Goal: Task Accomplishment & Management: Complete application form

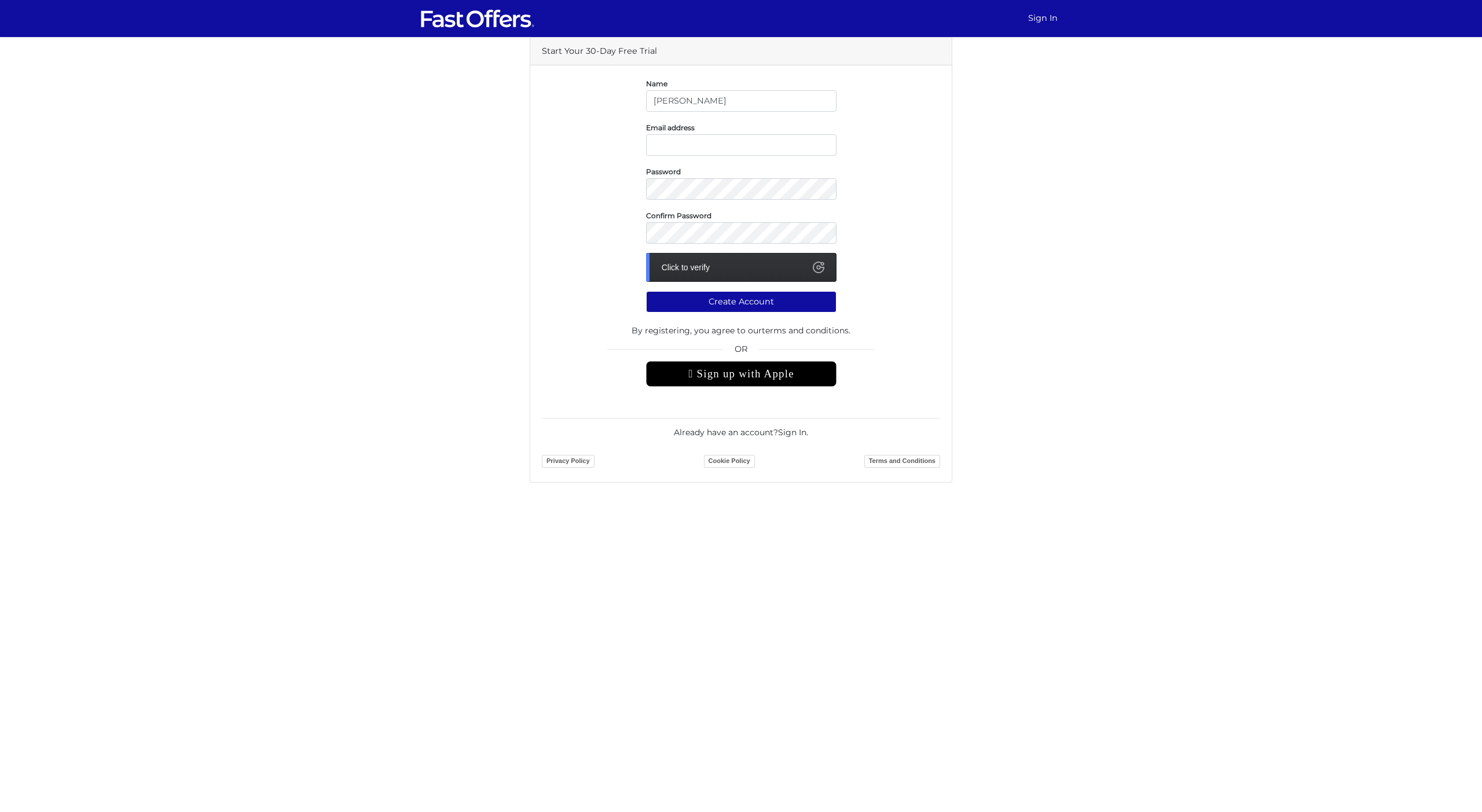
type input "[PERSON_NAME]"
type input "p"
type input "caspianstudios@gmail.com"
click at [696, 272] on div "Click to verify" at bounding box center [742, 267] width 191 height 29
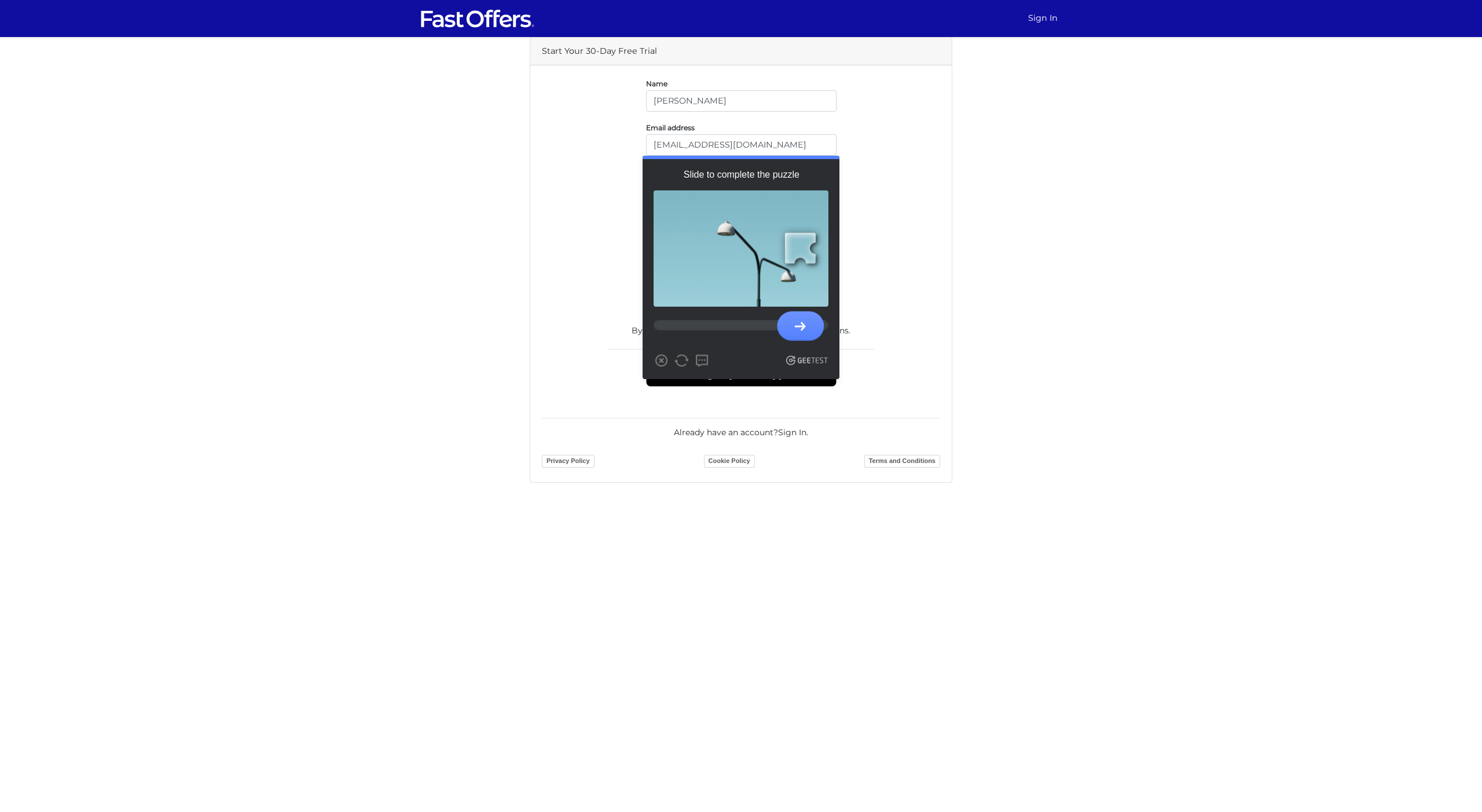
click at [795, 261] on div at bounding box center [800, 249] width 52 height 52
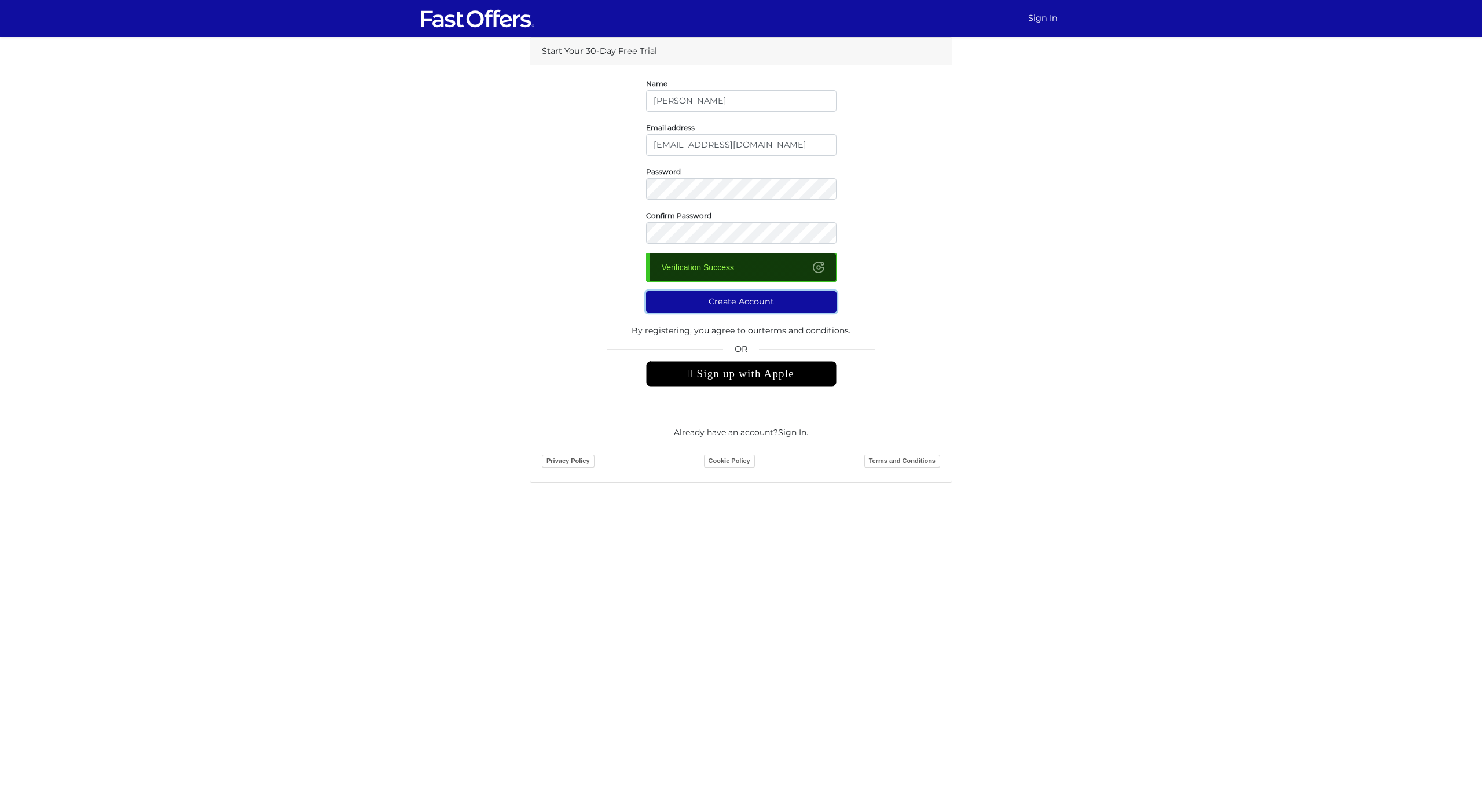
click at [745, 308] on button "Create Account" at bounding box center [742, 302] width 191 height 21
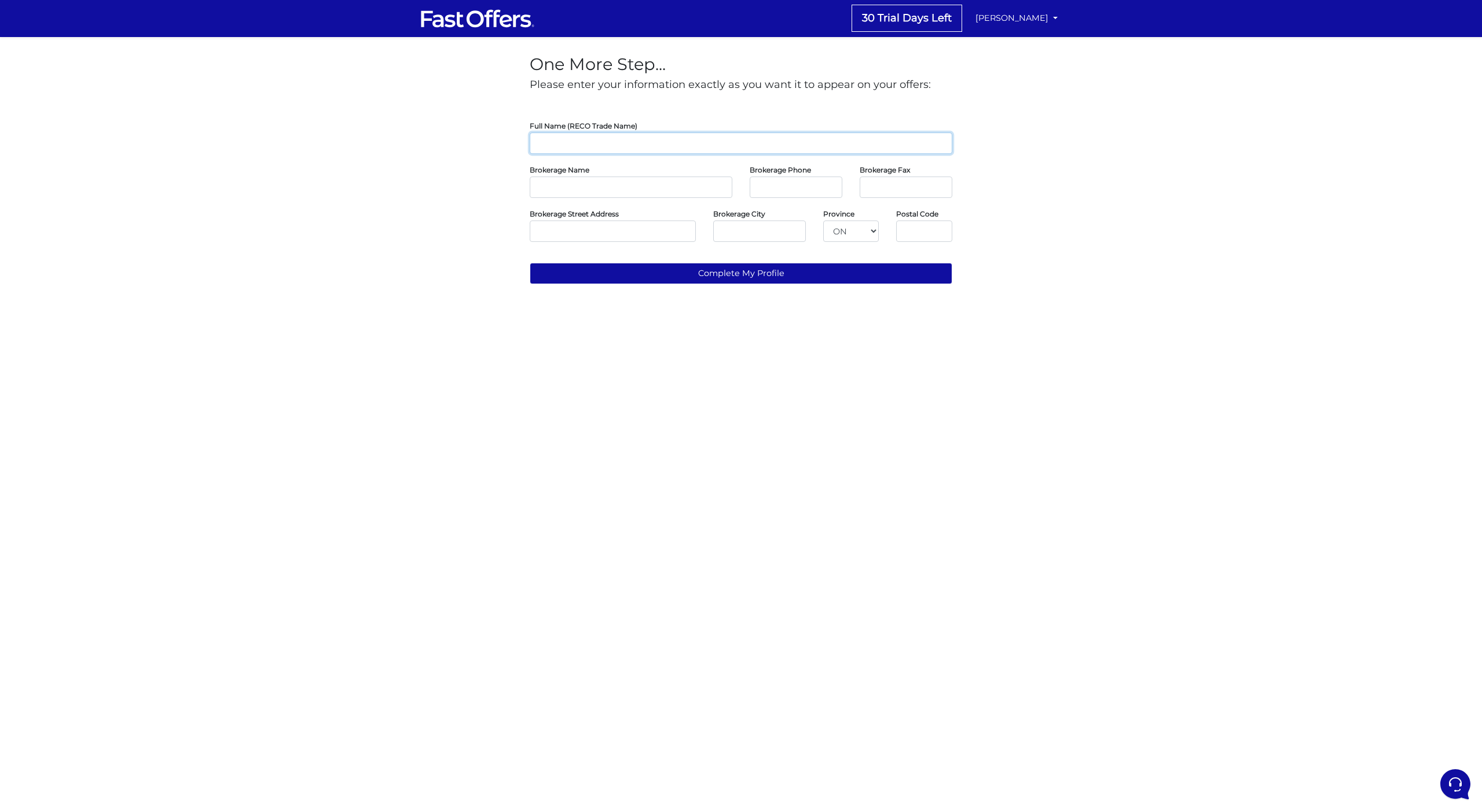
click at [560, 148] on input "text" at bounding box center [741, 143] width 423 height 21
type input "Paul tester"
type input "t"
type input "brokerage"
type input "123 broker st"
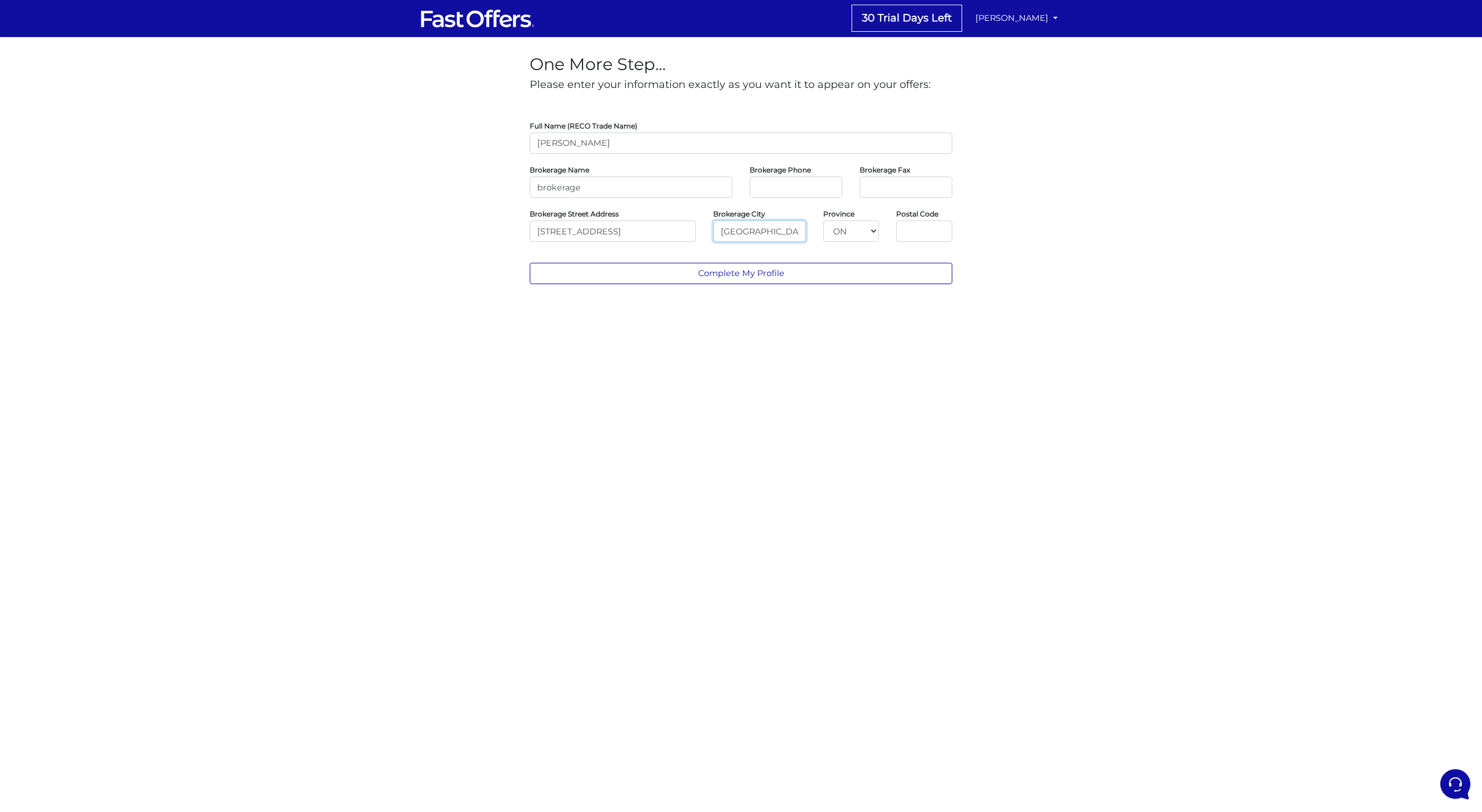
type input "toronto"
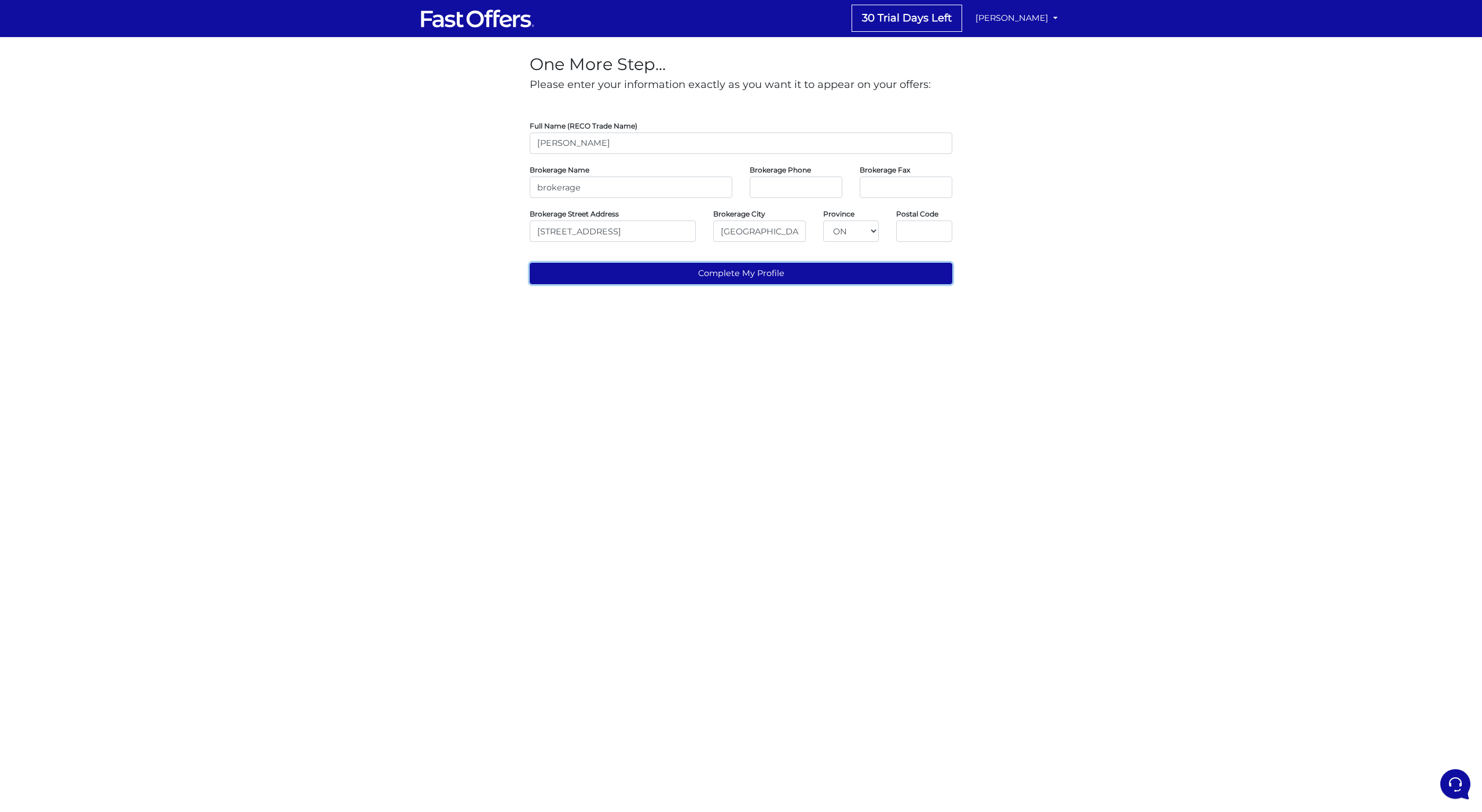
click at [719, 280] on button "Complete My Profile" at bounding box center [741, 273] width 423 height 21
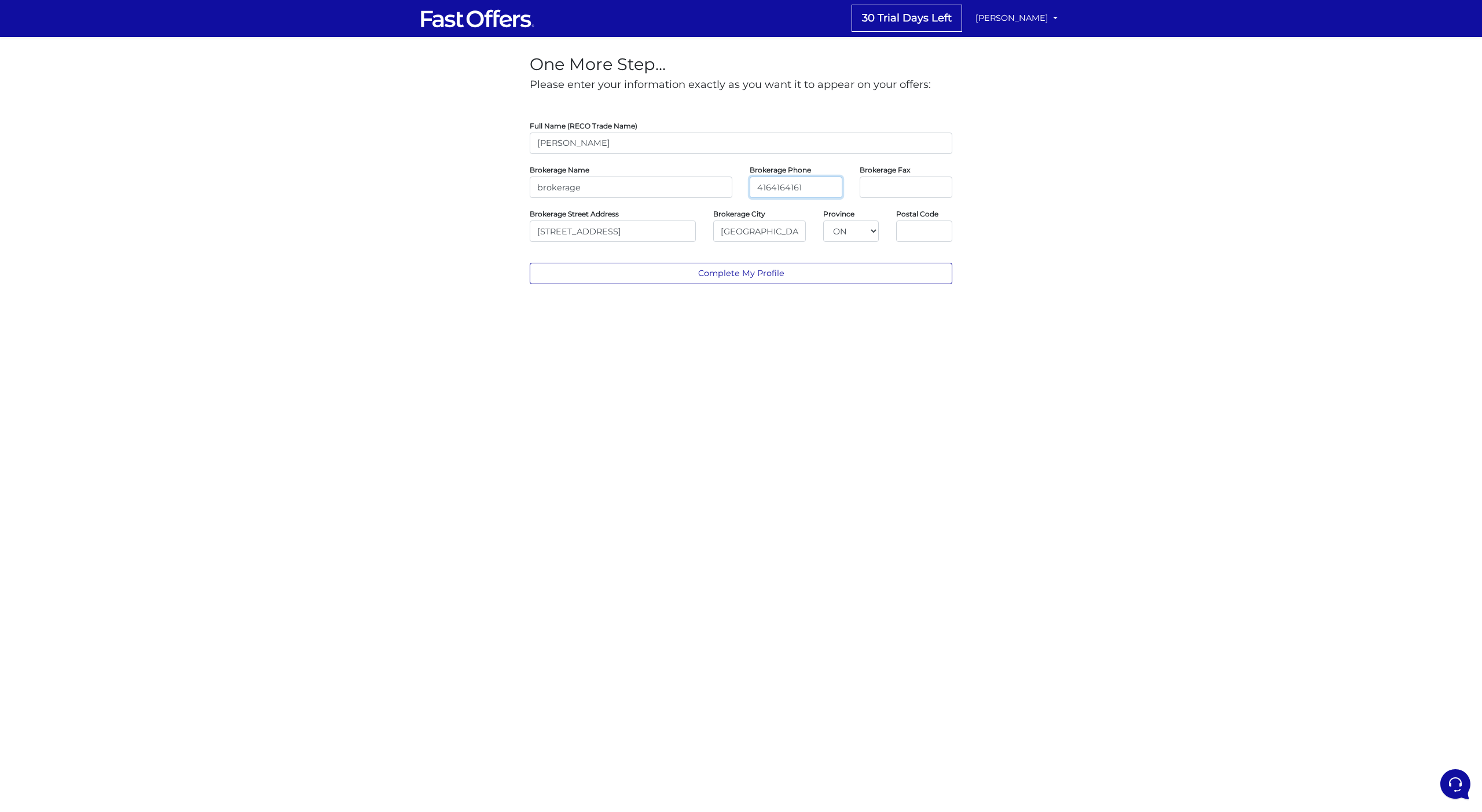
type input "4164164161"
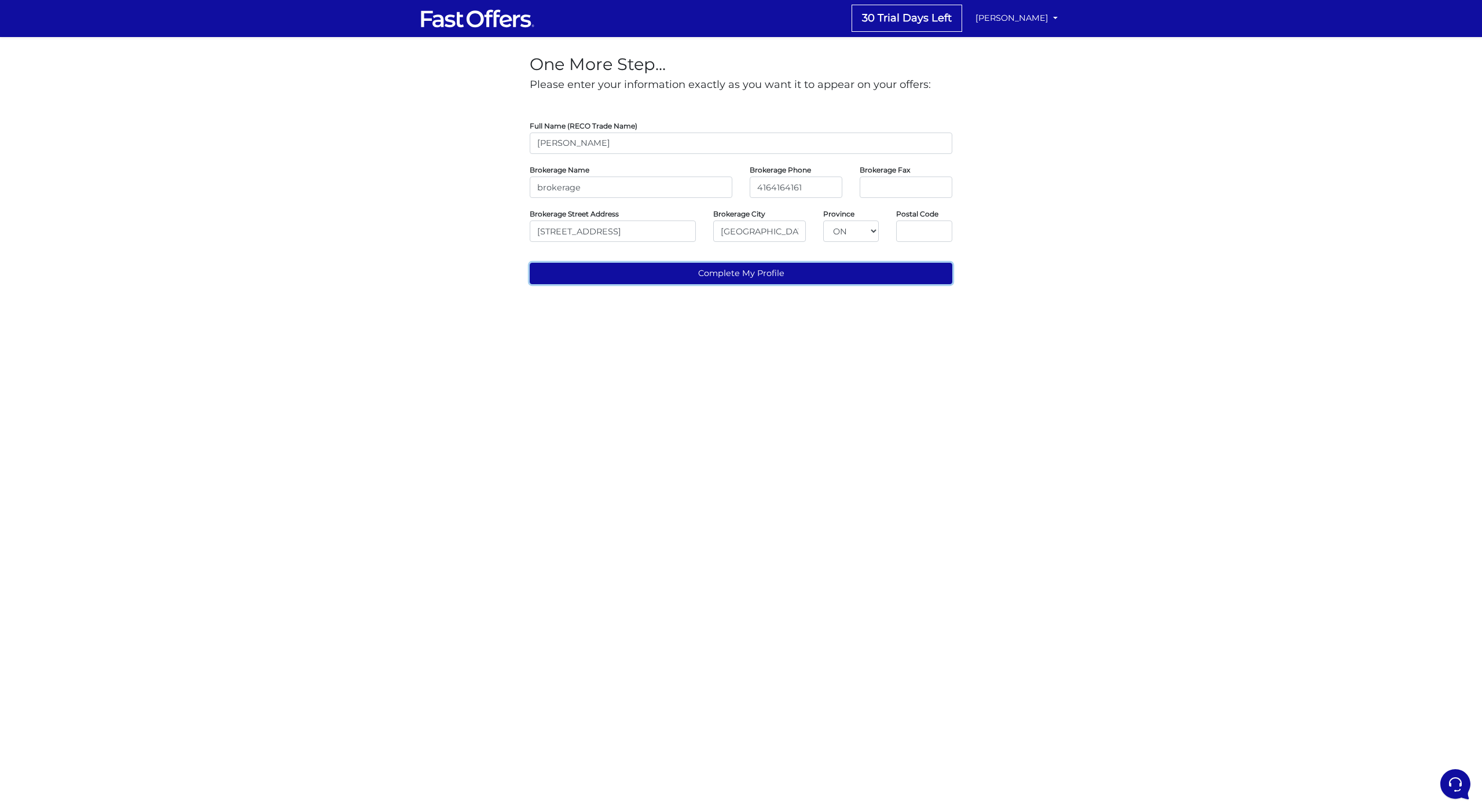
click at [756, 272] on button "Complete My Profile" at bounding box center [741, 273] width 423 height 21
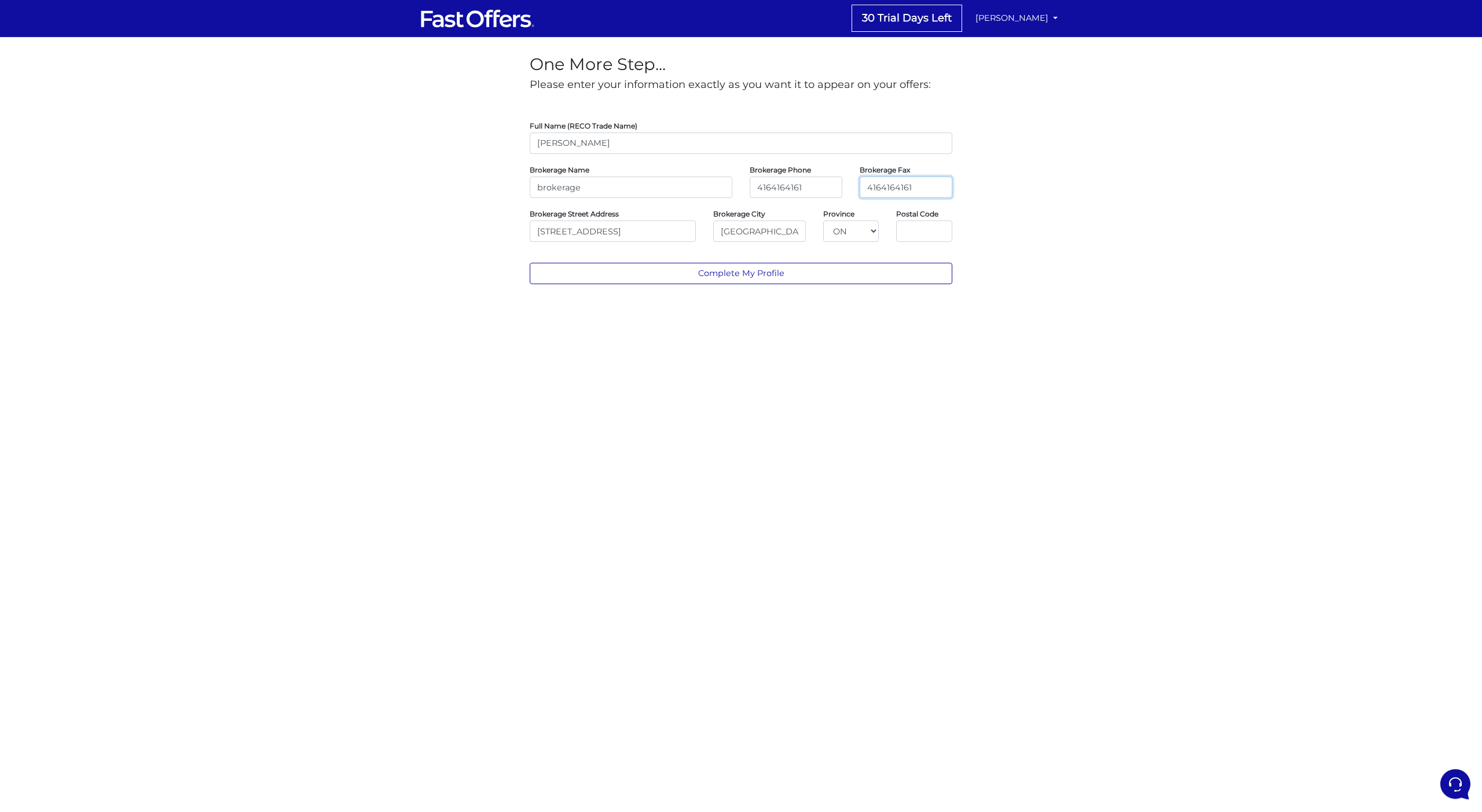
type input "4164164161"
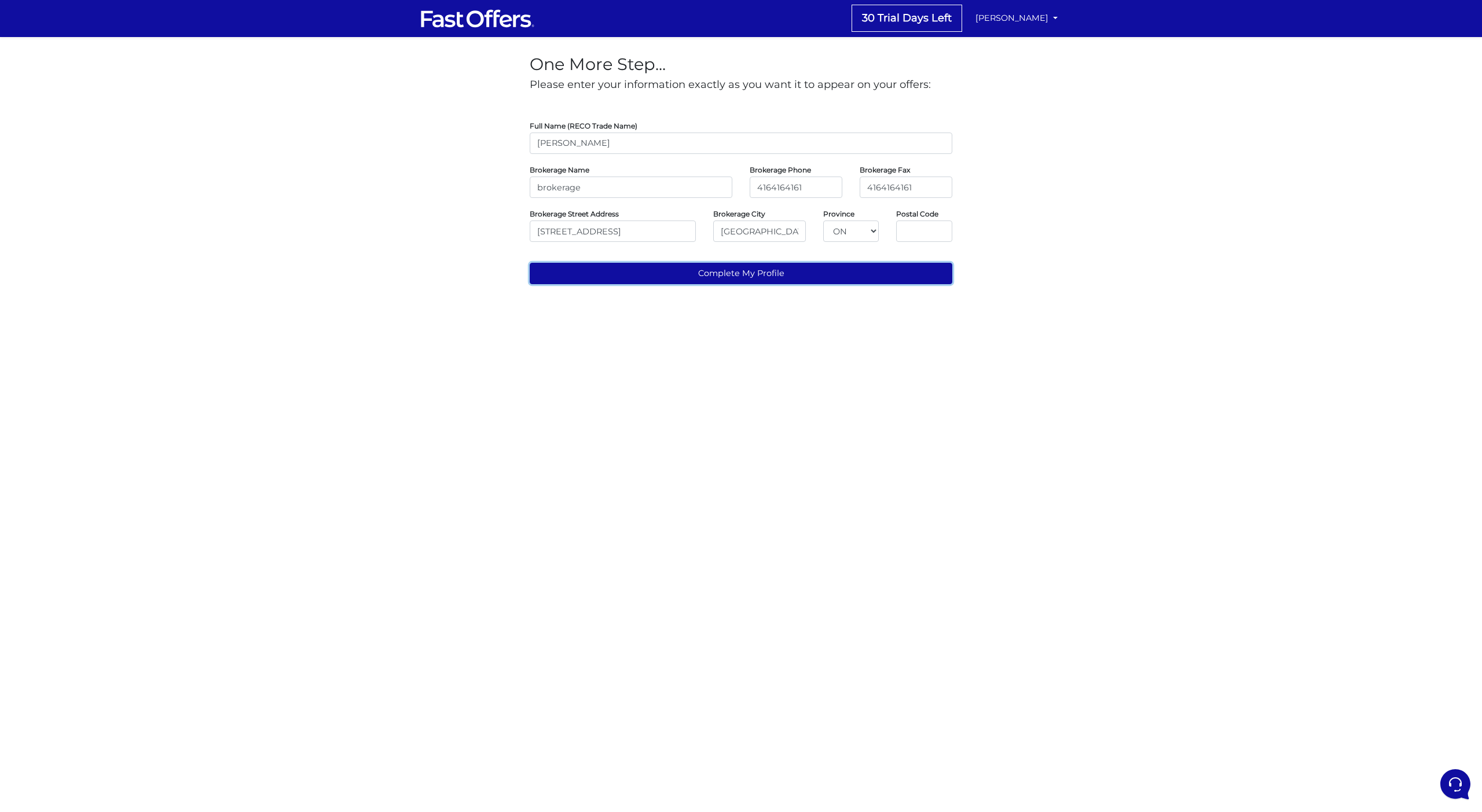
click at [847, 265] on button "Complete My Profile" at bounding box center [741, 273] width 423 height 21
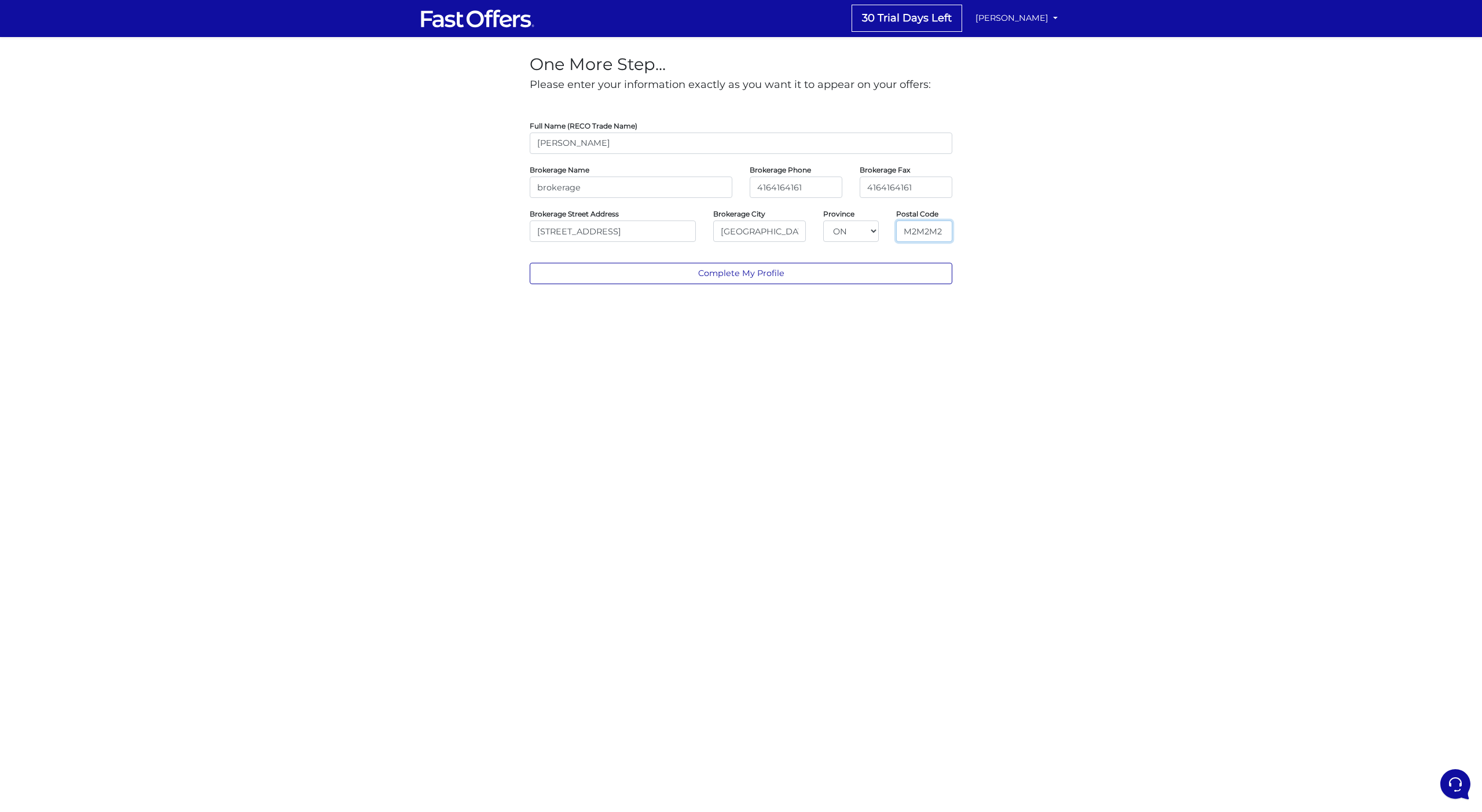
type input "M2M2M2"
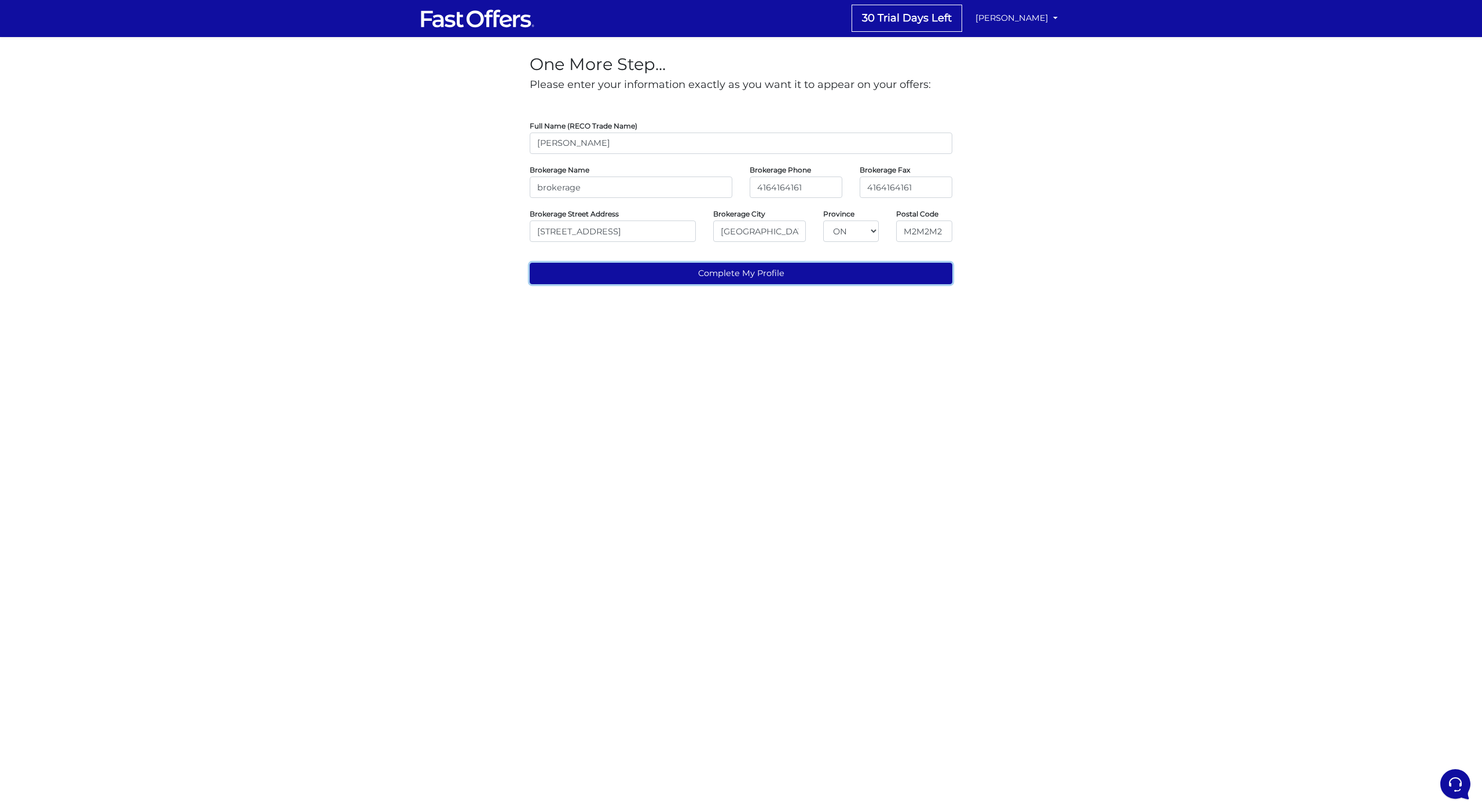
click at [882, 263] on button "Complete My Profile" at bounding box center [741, 273] width 423 height 21
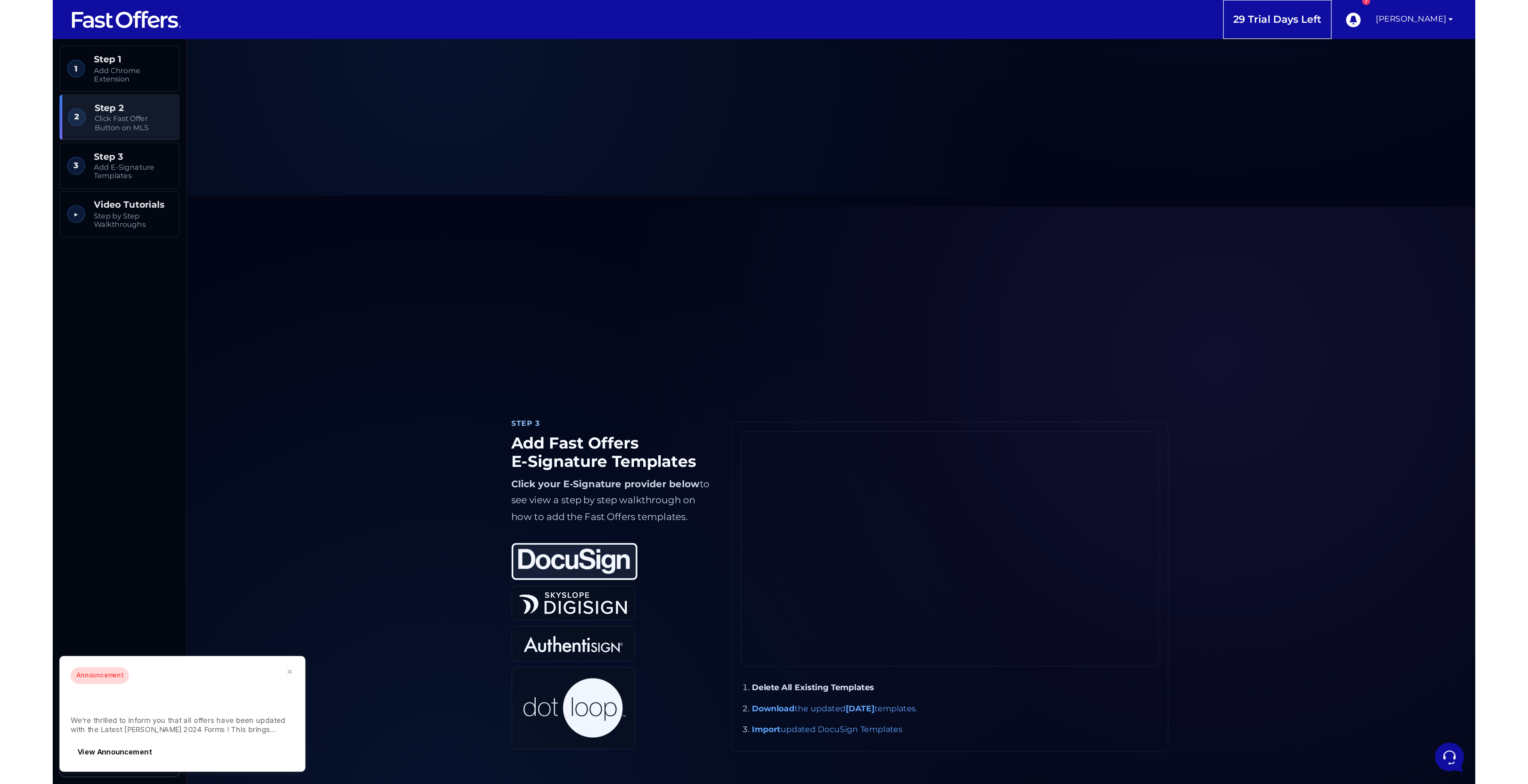
scroll to position [1066, 0]
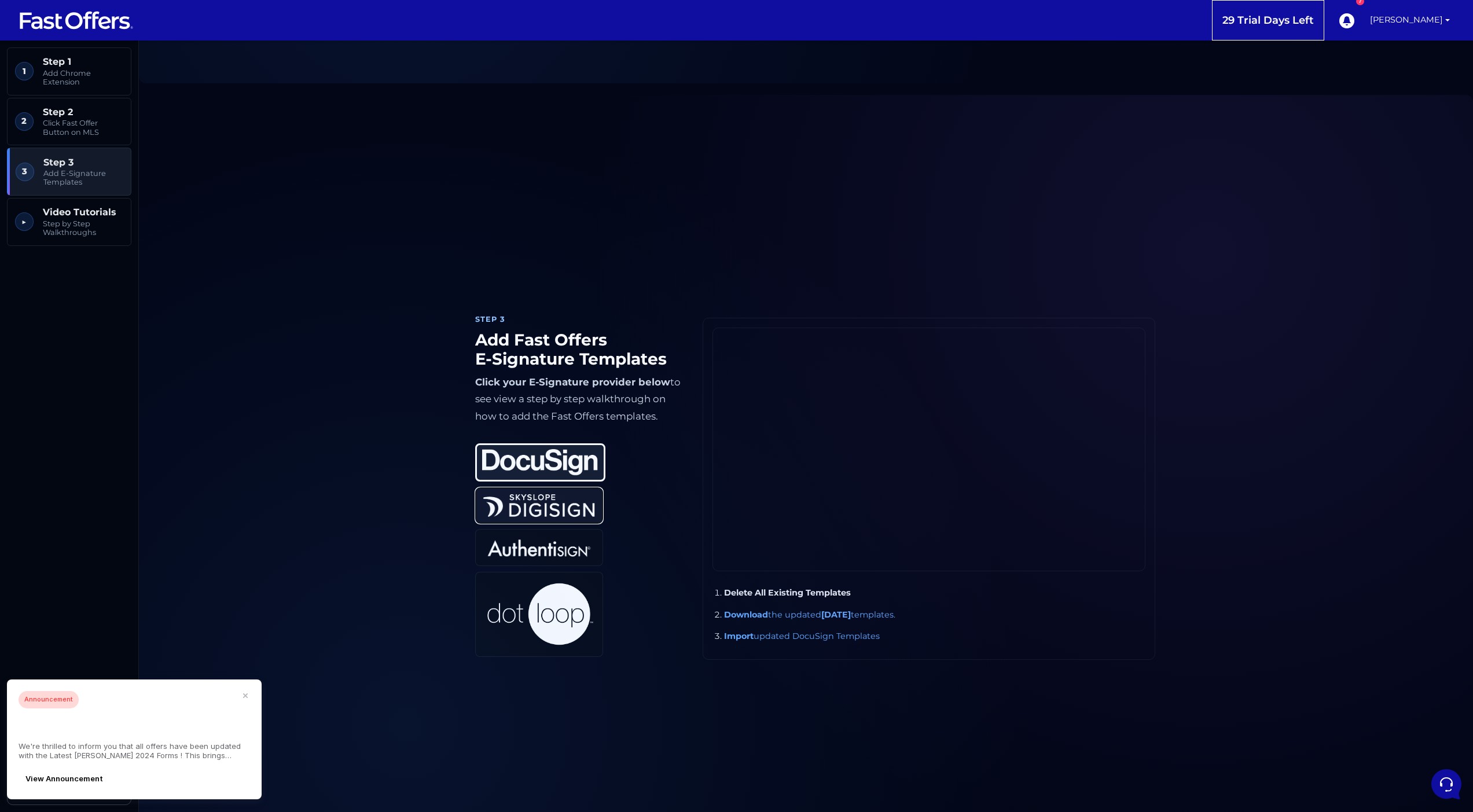
click at [562, 509] on img at bounding box center [539, 505] width 116 height 27
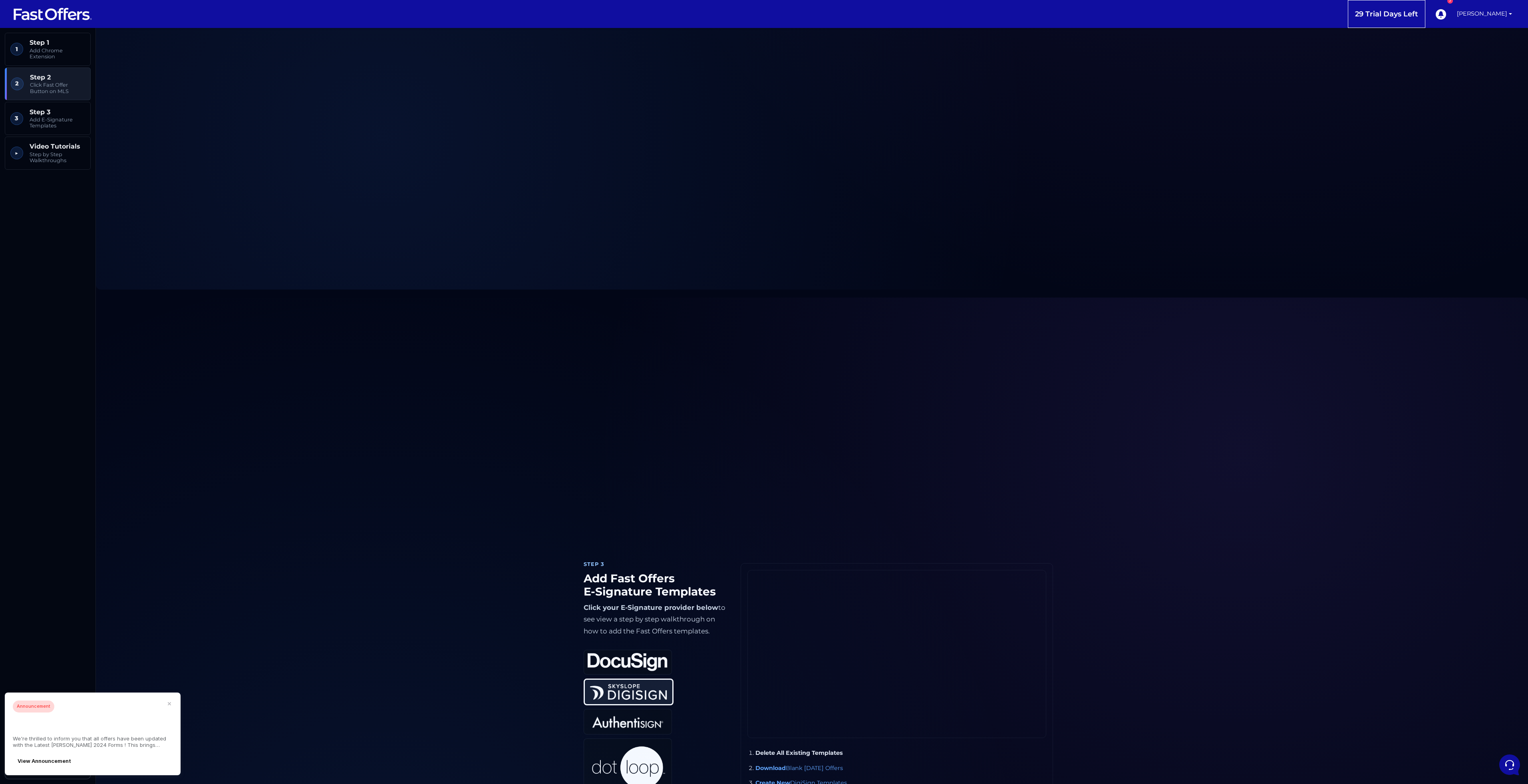
scroll to position [1509, 0]
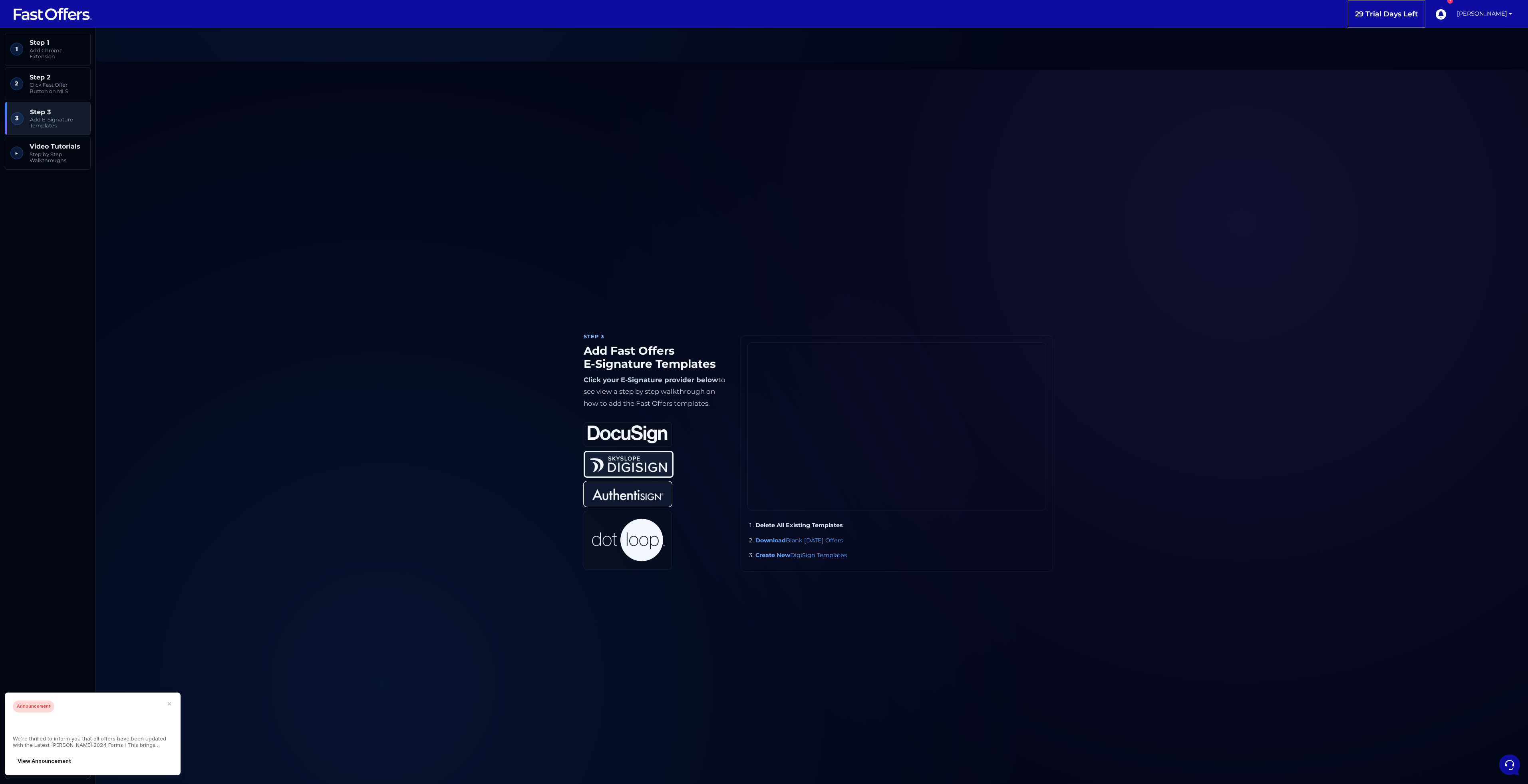
click at [649, 499] on img at bounding box center [628, 495] width 80 height 19
